Goal: Information Seeking & Learning: Learn about a topic

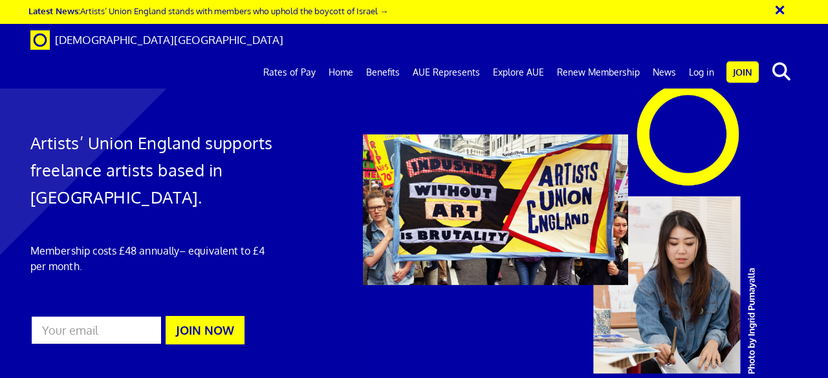
scroll to position [0, 3]
click at [277, 56] on link "Rates of Pay" at bounding box center [289, 72] width 65 height 32
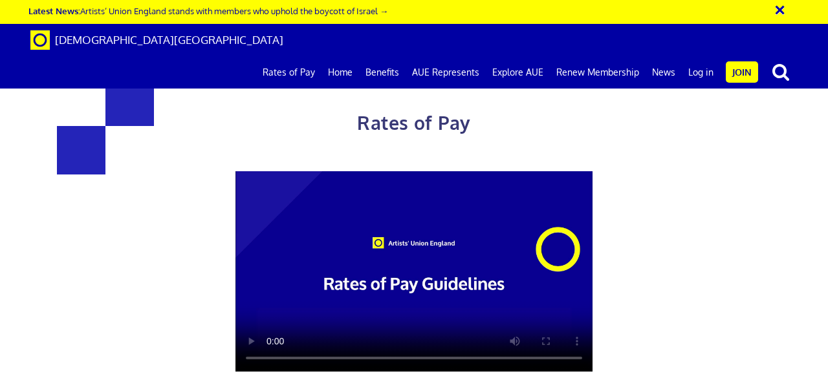
scroll to position [2276, 0]
